Goal: Task Accomplishment & Management: Complete application form

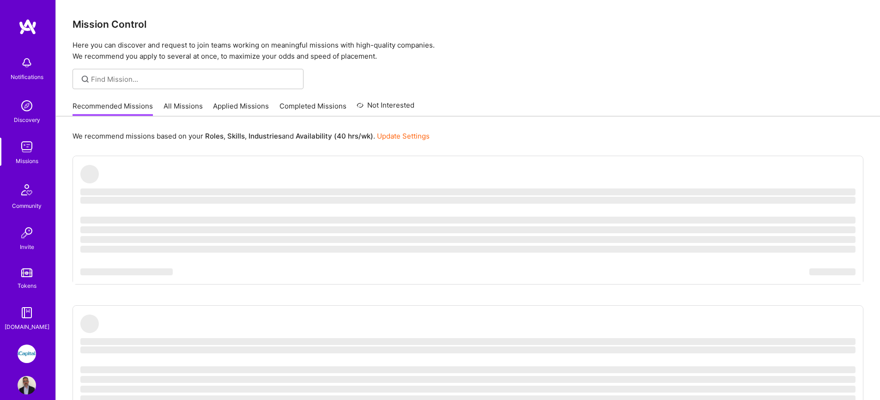
drag, startPoint x: 0, startPoint y: 0, endPoint x: 176, endPoint y: 103, distance: 204.0
click at [176, 103] on link "All Missions" at bounding box center [183, 108] width 39 height 15
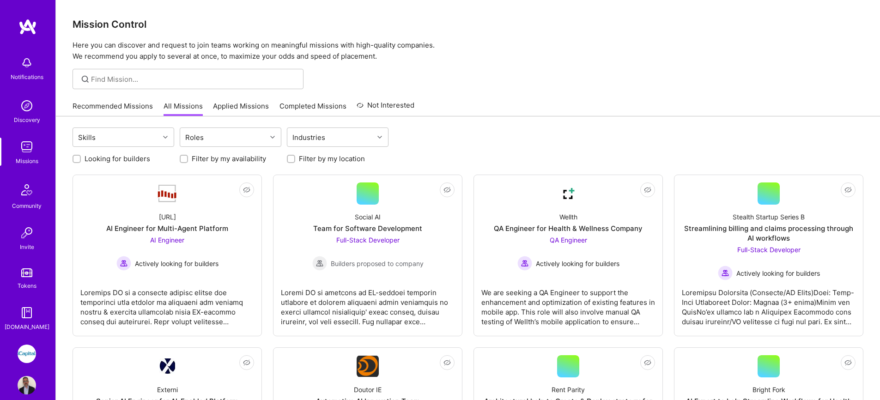
click at [244, 106] on link "Applied Missions" at bounding box center [241, 108] width 56 height 15
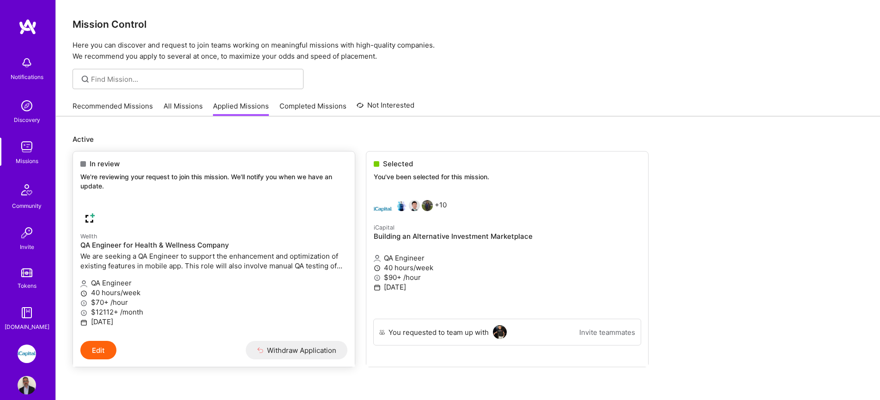
click at [220, 221] on div at bounding box center [169, 218] width 178 height 18
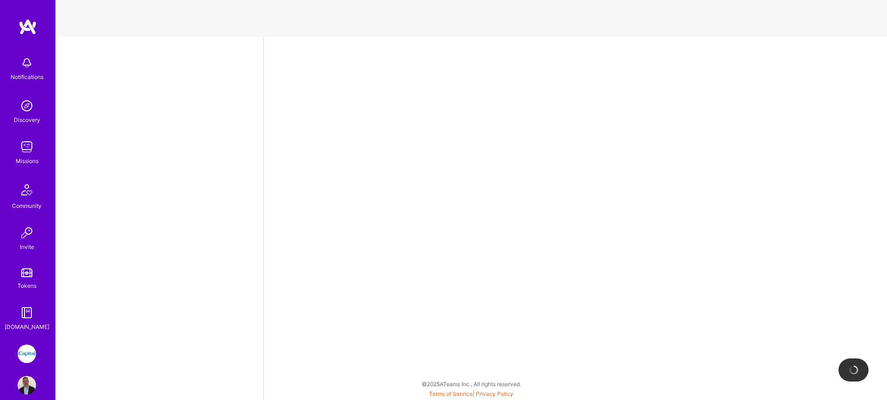
select select "CA"
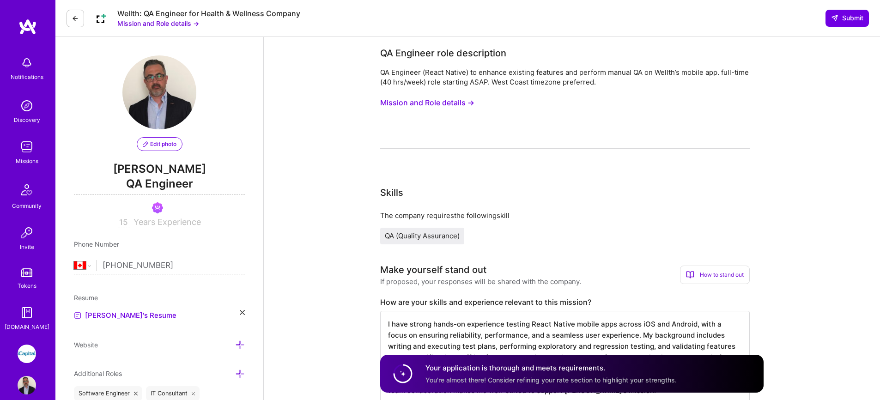
click at [157, 31] on div "Wellth: QA Engineer for Health & Wellness Company Mission and Role details → Su…" at bounding box center [467, 18] width 825 height 37
click at [160, 23] on button "Mission and Role details →" at bounding box center [158, 23] width 82 height 10
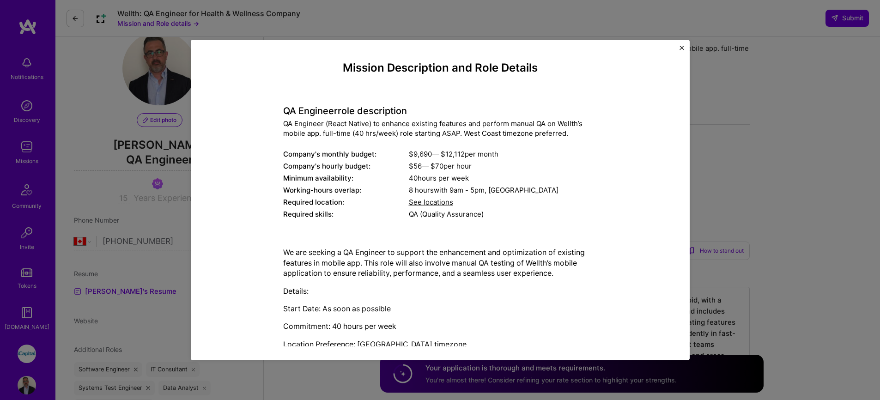
scroll to position [2, 0]
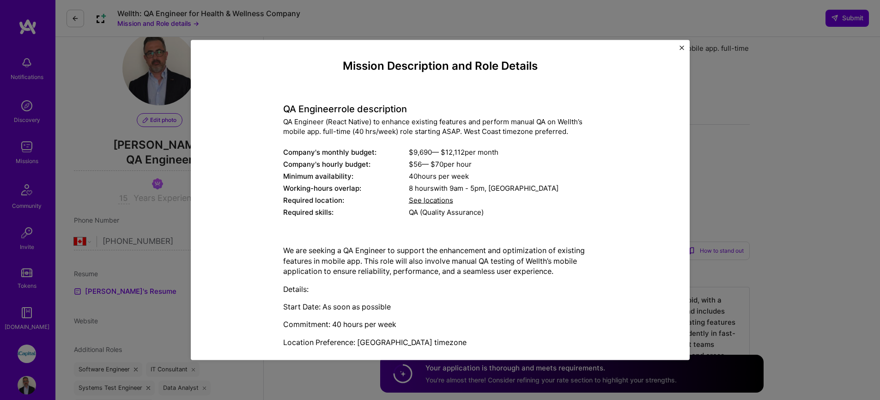
click at [685, 49] on div "Mission Description and Role Details QA Engineer role description QA Engineer (…" at bounding box center [440, 200] width 499 height 320
click at [684, 47] on img "Close" at bounding box center [682, 48] width 5 height 5
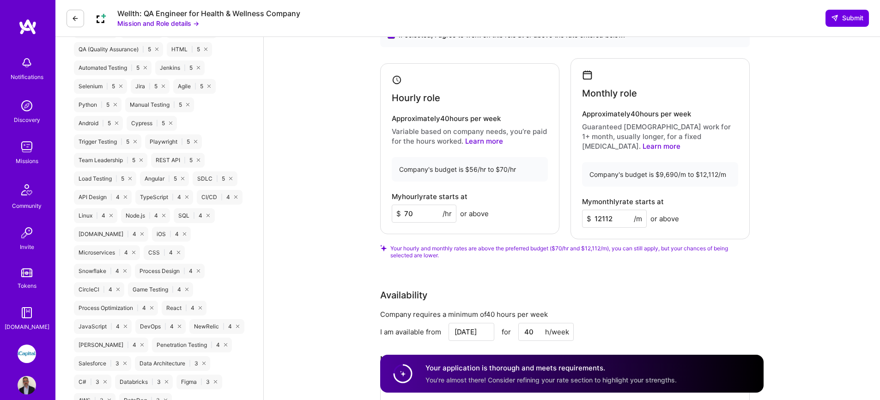
scroll to position [449, 0]
click at [25, 146] on img at bounding box center [27, 147] width 18 height 18
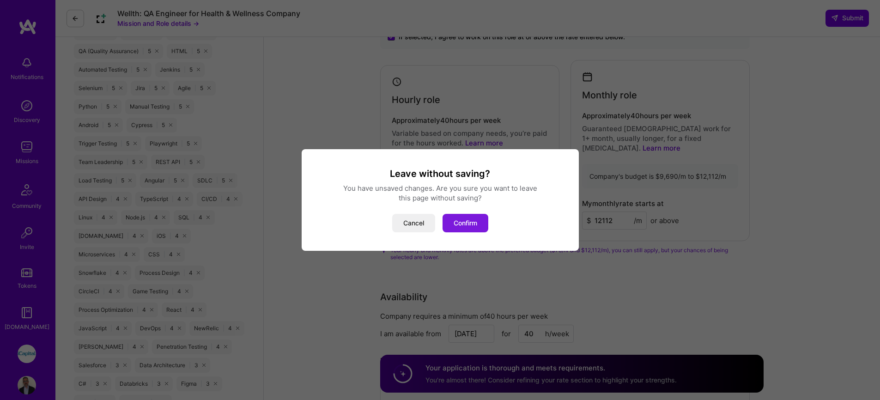
click at [457, 219] on button "Confirm" at bounding box center [466, 223] width 46 height 18
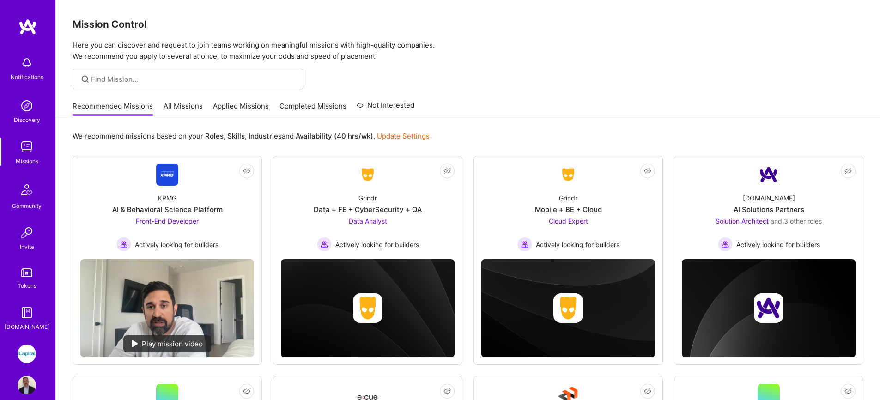
click at [251, 110] on link "Applied Missions" at bounding box center [241, 108] width 56 height 15
